Goal: Transaction & Acquisition: Purchase product/service

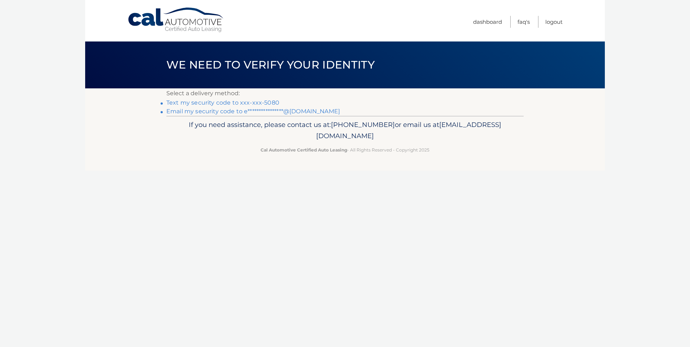
click at [198, 101] on link "Text my security code to xxx-xxx-5080" at bounding box center [222, 102] width 113 height 7
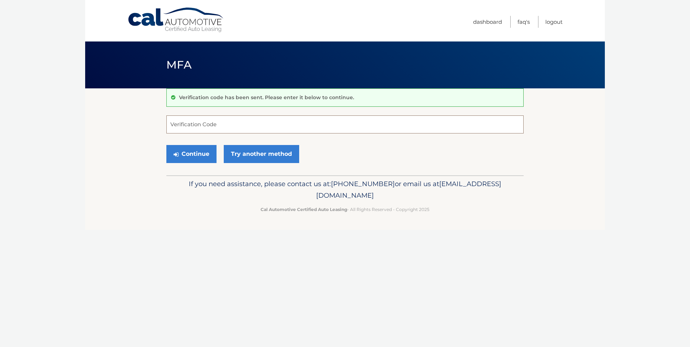
click at [184, 127] on input "Verification Code" at bounding box center [344, 124] width 357 height 18
type input "295596"
click at [191, 153] on button "Continue" at bounding box center [191, 154] width 50 height 18
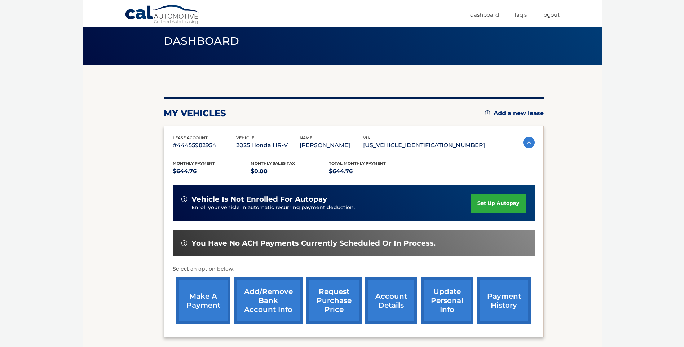
scroll to position [72, 0]
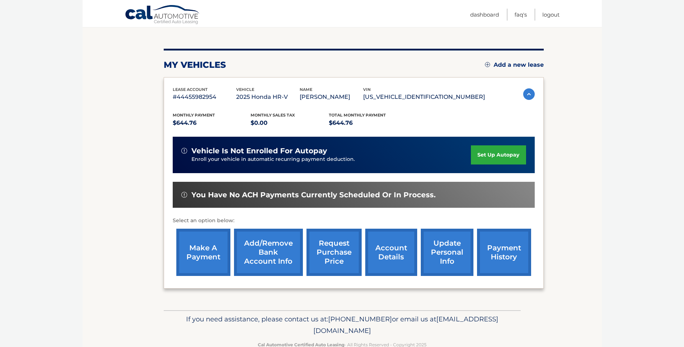
click at [202, 254] on link "make a payment" at bounding box center [203, 252] width 54 height 47
click at [278, 251] on link "Add/Remove bank account info" at bounding box center [268, 252] width 69 height 47
click at [203, 241] on link "make a payment" at bounding box center [203, 252] width 54 height 47
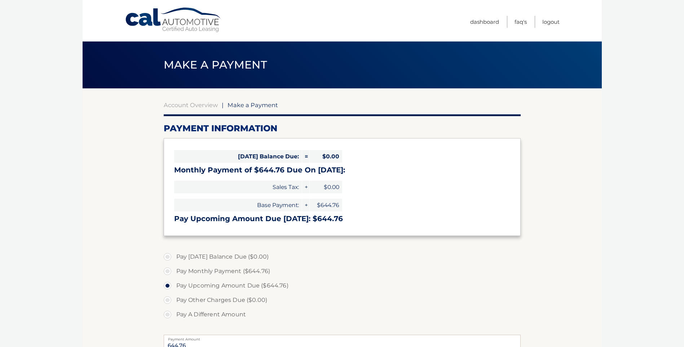
select select "N2MwMmQzZWUtYWM5OS00MWY1LWFjYWMtNDRjNDRjZGM2NjRi"
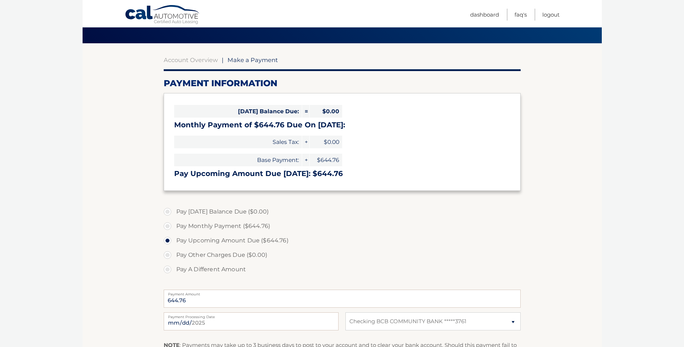
scroll to position [108, 0]
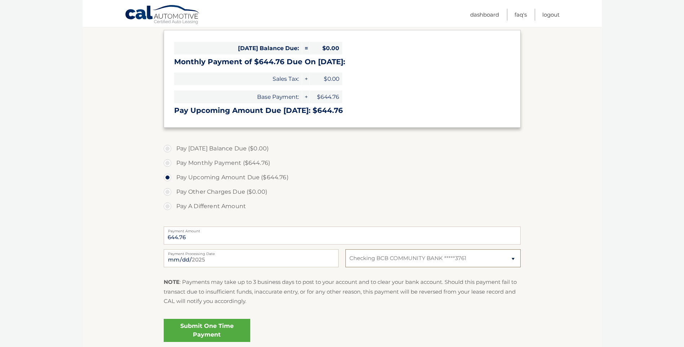
click at [514, 260] on select "Select Bank Account Checking BCB COMMUNITY BANK *****3761" at bounding box center [433, 258] width 175 height 18
select select
click at [346, 249] on select "Select Bank Account Checking BCB COMMUNITY BANK *****3761" at bounding box center [433, 258] width 175 height 18
click at [166, 162] on label "Pay Monthly Payment ($644.76)" at bounding box center [342, 163] width 357 height 14
click at [167, 162] on input "Pay Monthly Payment ($644.76)" at bounding box center [170, 162] width 7 height 12
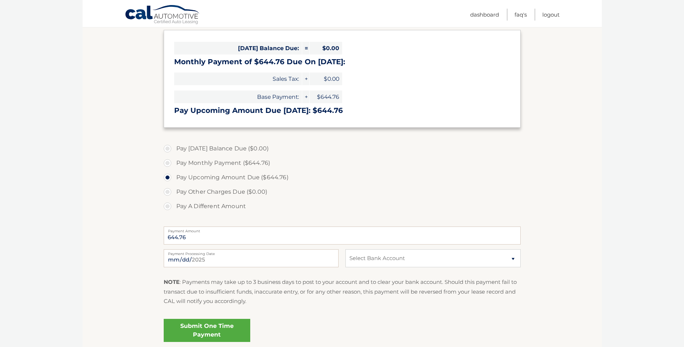
radio input "true"
click at [442, 260] on select "Select Bank Account Checking BCB COMMUNITY BANK *****3761" at bounding box center [433, 258] width 175 height 18
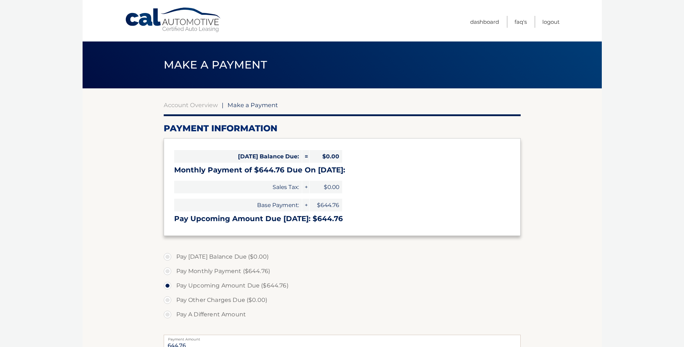
select select "N2MwMmQzZWUtYWM5OS00MWY1LWFjYWMtNDRjNDRjZGM2NjRi"
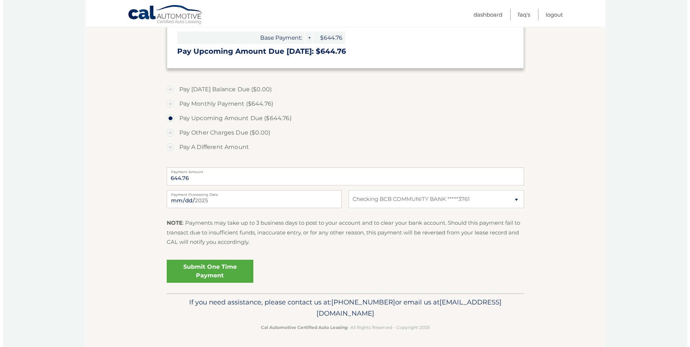
scroll to position [168, 0]
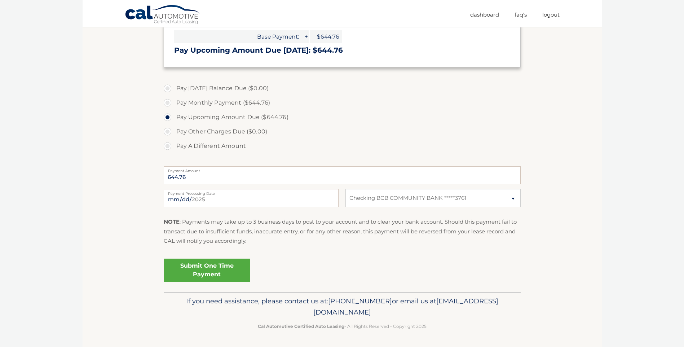
click at [209, 267] on link "Submit One Time Payment" at bounding box center [207, 270] width 87 height 23
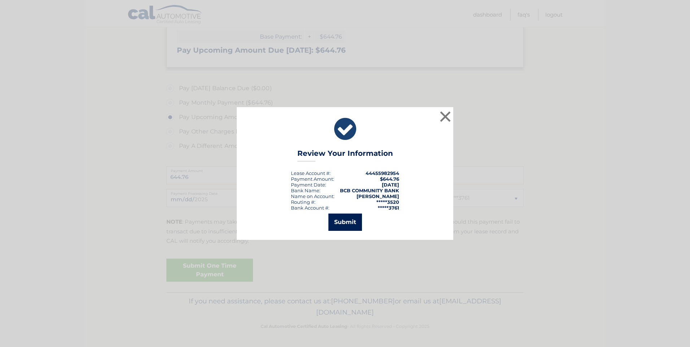
click at [344, 223] on button "Submit" at bounding box center [345, 222] width 34 height 17
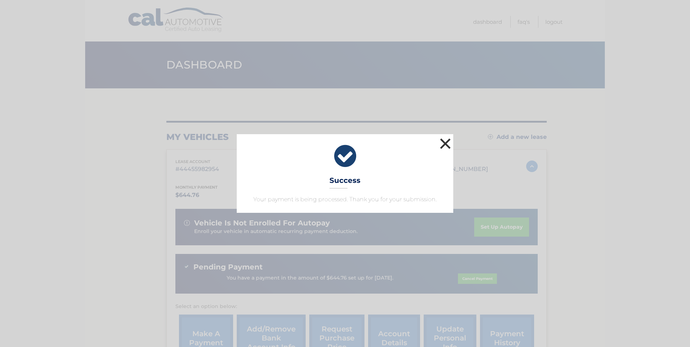
click at [446, 141] on button "×" at bounding box center [445, 143] width 14 height 14
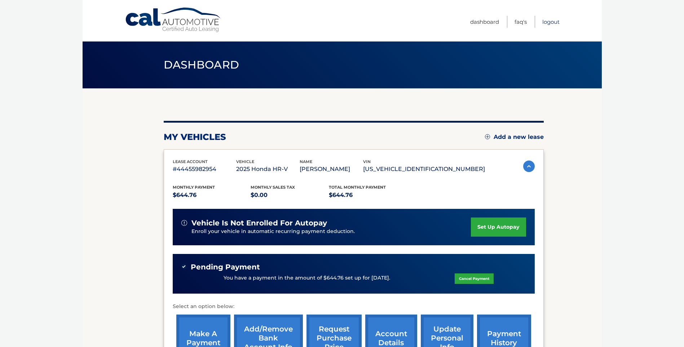
click at [550, 20] on link "Logout" at bounding box center [551, 22] width 17 height 12
